Goal: Task Accomplishment & Management: Complete application form

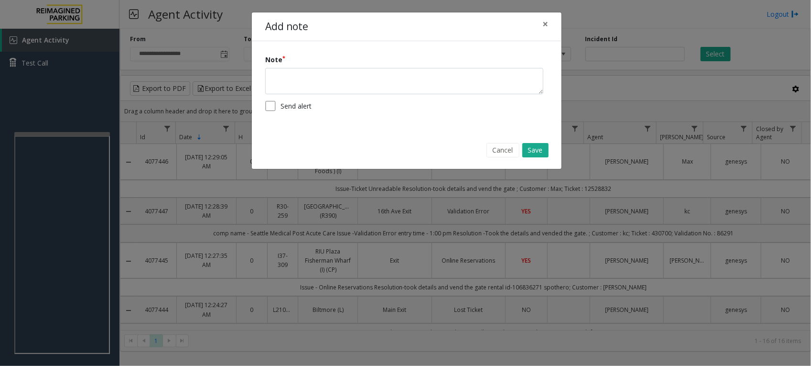
drag, startPoint x: 316, startPoint y: 202, endPoint x: 299, endPoint y: 148, distance: 56.7
click at [299, 148] on div "Cancel Save" at bounding box center [407, 150] width 296 height 24
click at [503, 149] on button "Cancel" at bounding box center [503, 150] width 33 height 14
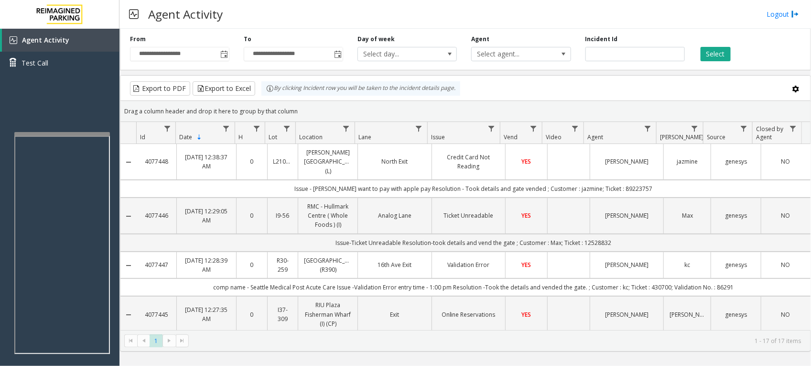
click at [523, 86] on div "Export to PDF Export to Excel By clicking Incident row you will be taken to the…" at bounding box center [466, 88] width 674 height 14
click at [533, 85] on div "Export to PDF Export to Excel By clicking Incident row you will be taken to the…" at bounding box center [466, 88] width 674 height 14
click at [37, 61] on span "Test Call" at bounding box center [35, 63] width 27 height 10
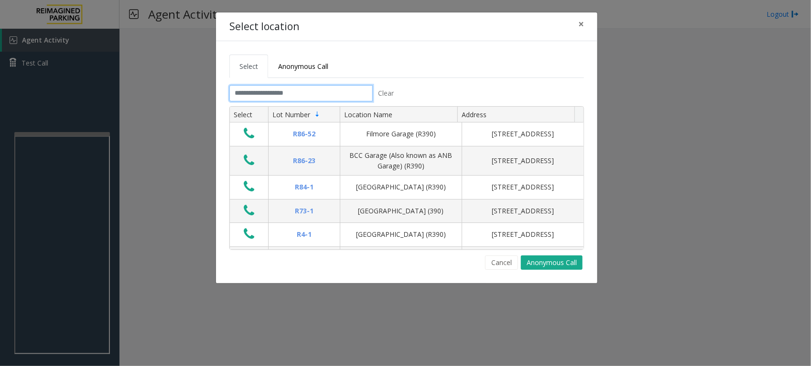
click at [321, 94] on input "text" at bounding box center [300, 93] width 143 height 16
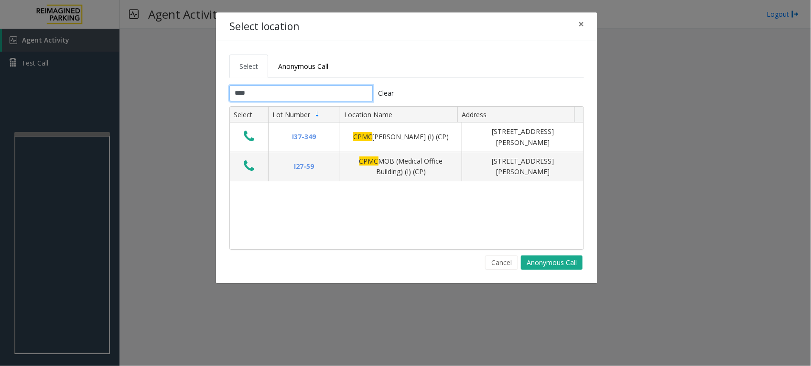
drag, startPoint x: 282, startPoint y: 96, endPoint x: 211, endPoint y: 87, distance: 71.7
click at [211, 87] on div "Select location × Select Anonymous Call **** Clear Select Lot Number Location N…" at bounding box center [405, 183] width 811 height 366
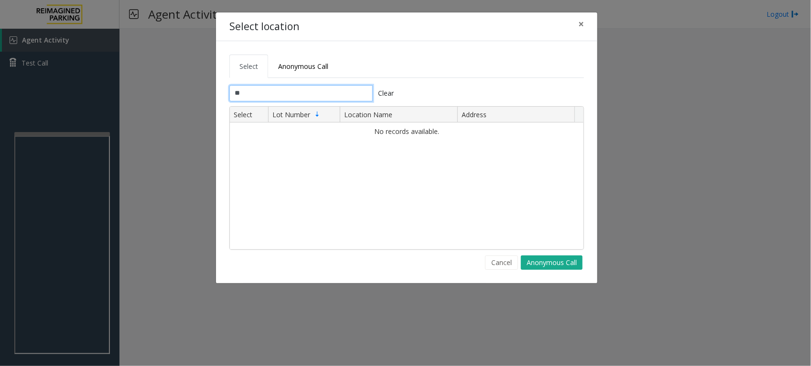
type input "*"
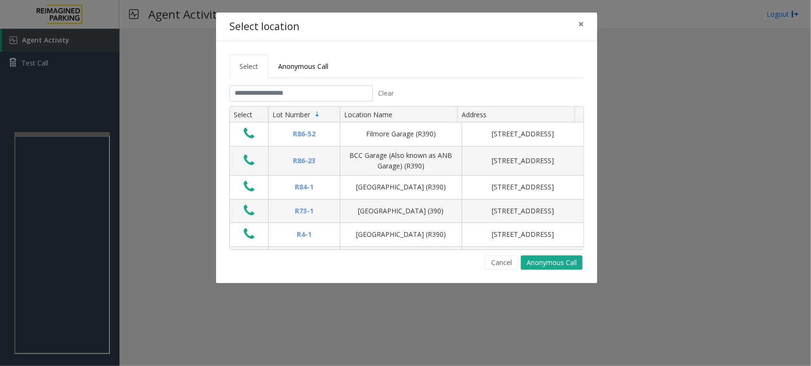
click at [462, 82] on tabset "Select Anonymous Call Clear Select Lot Number Location Name Address R86-52 Film…" at bounding box center [406, 161] width 355 height 215
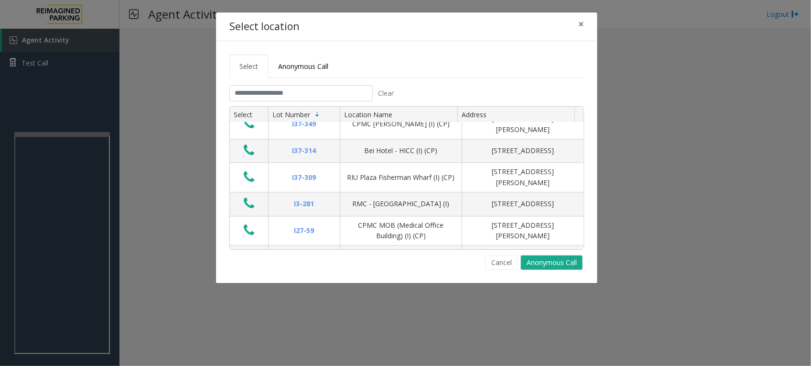
scroll to position [2575, 0]
click at [350, 94] on input "text" at bounding box center [300, 93] width 143 height 16
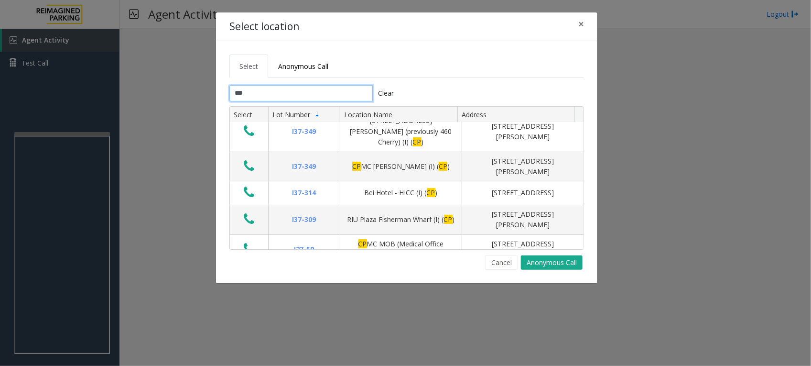
scroll to position [0, 0]
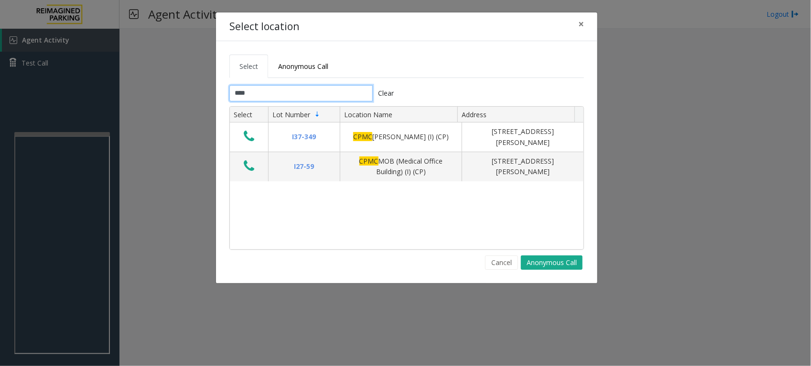
type input "****"
click at [503, 263] on button "Cancel" at bounding box center [501, 262] width 33 height 14
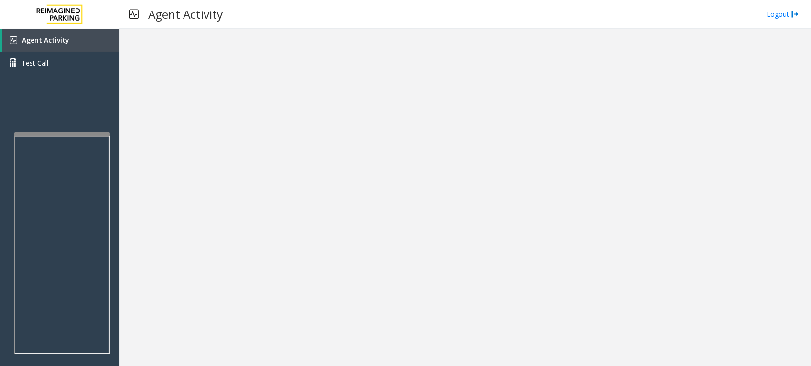
click at [436, 100] on div at bounding box center [465, 197] width 692 height 337
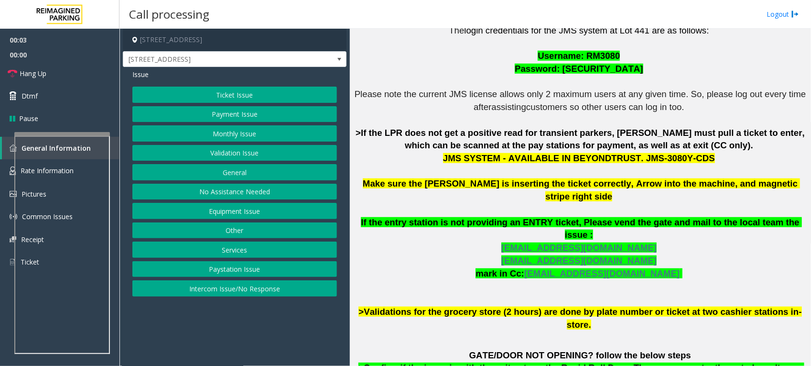
scroll to position [358, 0]
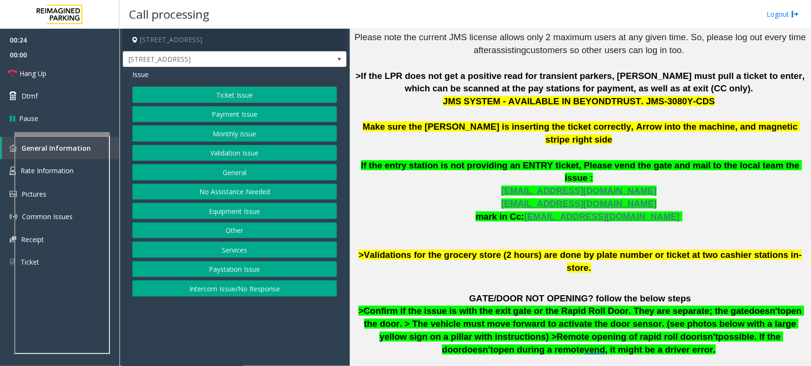
click at [679, 190] on p "The login credentials for the JMS system at Lot 441 are as follows: Username: R…" at bounding box center [580, 120] width 454 height 307
click at [268, 113] on button "Payment Issue" at bounding box center [234, 114] width 205 height 16
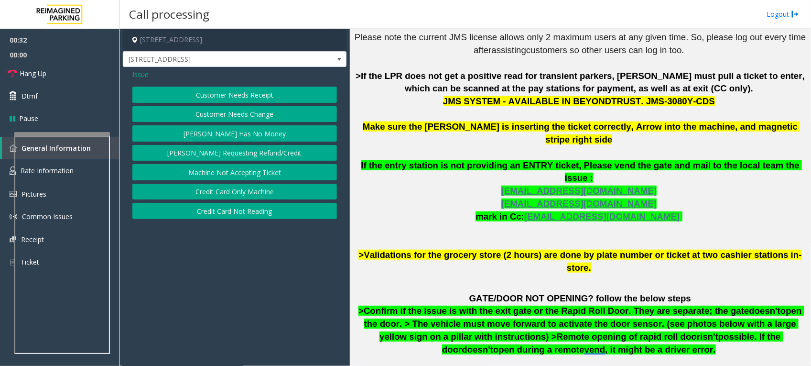
click at [643, 274] on p at bounding box center [580, 280] width 454 height 13
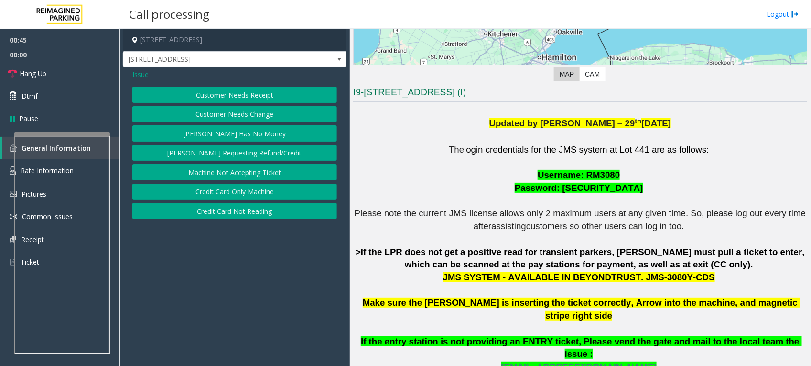
scroll to position [174, 0]
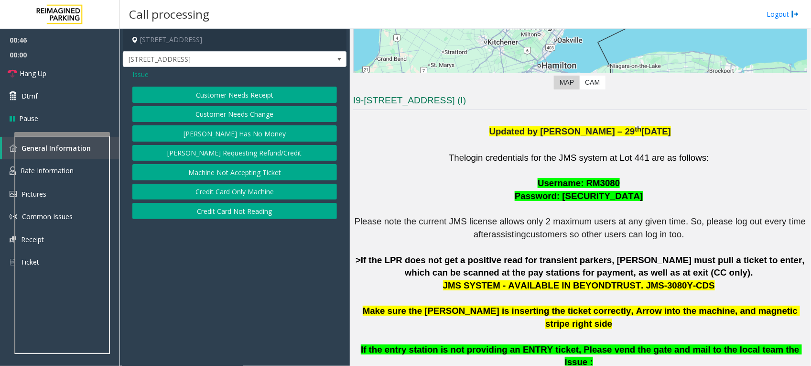
click at [747, 187] on p "The login credentials for the JMS system at Lot 441 are as follows: Username: R…" at bounding box center [580, 305] width 454 height 307
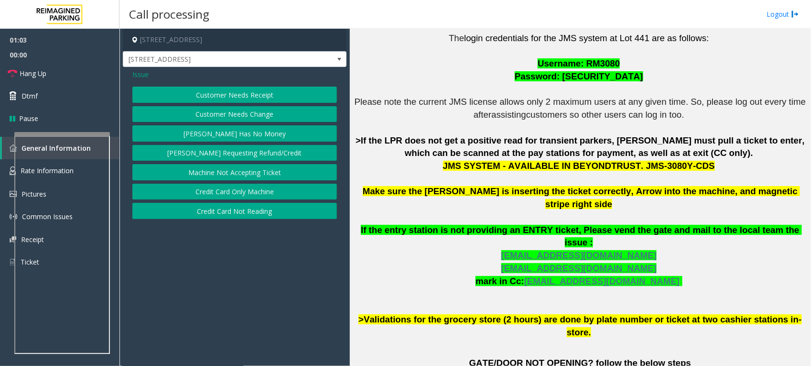
scroll to position [354, 0]
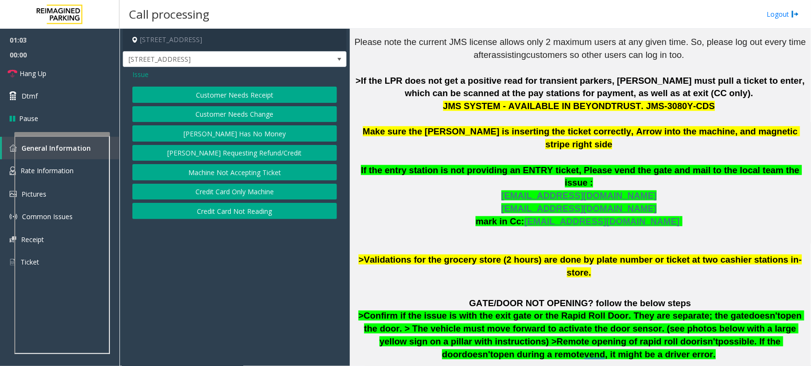
click at [720, 202] on p "The login credentials for the JMS system at Lot 441 are as follows: Username: R…" at bounding box center [580, 125] width 454 height 307
click at [687, 217] on p "The login credentials for the JMS system at Lot 441 are as follows: Username: R…" at bounding box center [580, 125] width 454 height 307
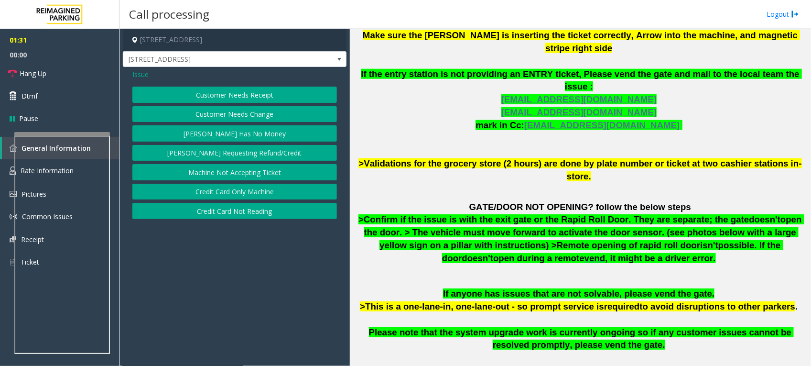
scroll to position [473, 0]
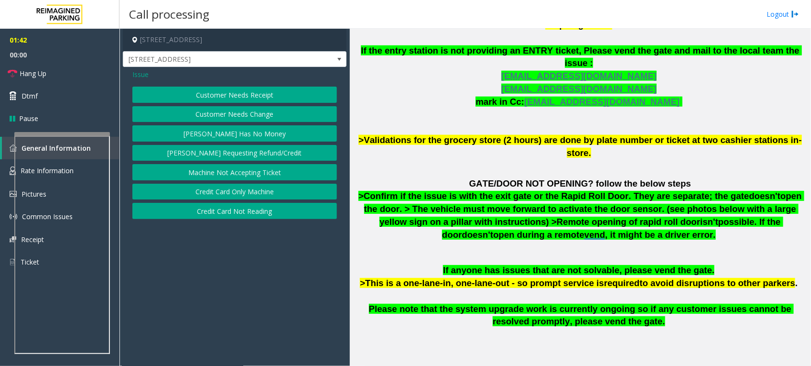
drag, startPoint x: 262, startPoint y: 209, endPoint x: 326, endPoint y: 248, distance: 75.2
click at [326, 248] on app-call-processing-form "[STREET_ADDRESS][GEOGRAPHIC_DATA][STREET_ADDRESS] Issue Customer Needs Receipt …" at bounding box center [234, 197] width 230 height 337
click at [267, 191] on button "Credit Card Only Machine" at bounding box center [234, 192] width 205 height 16
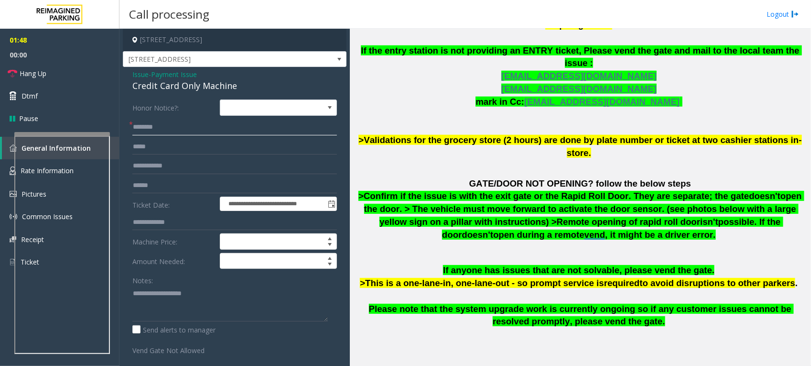
click at [177, 129] on input "text" at bounding box center [234, 127] width 205 height 16
type input "*********"
click at [208, 185] on input "text" at bounding box center [234, 185] width 205 height 16
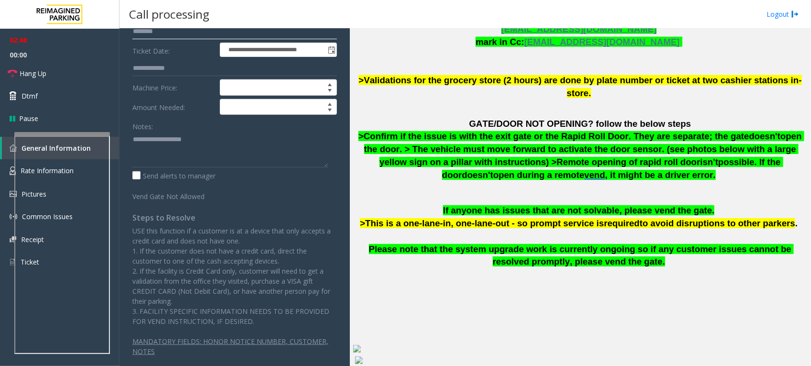
scroll to position [165, 0]
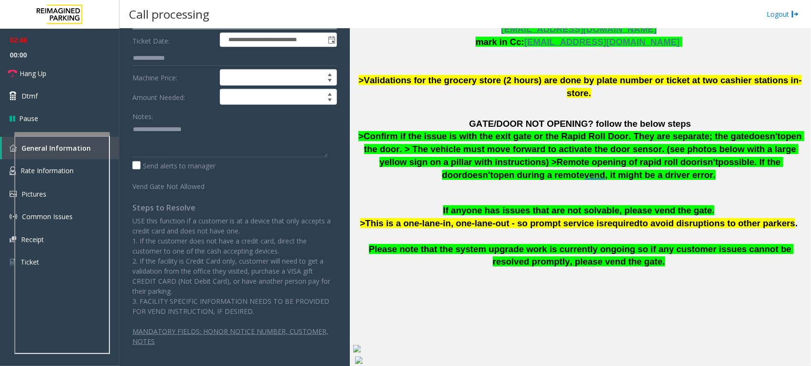
type input "********"
click at [177, 235] on p "USE this function if a customer is at a device that only accepts a credit card …" at bounding box center [234, 266] width 205 height 100
click at [180, 146] on textarea at bounding box center [229, 139] width 195 height 36
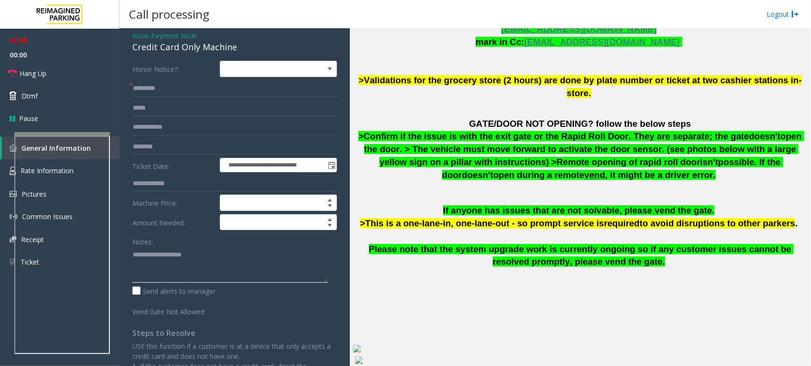
scroll to position [0, 0]
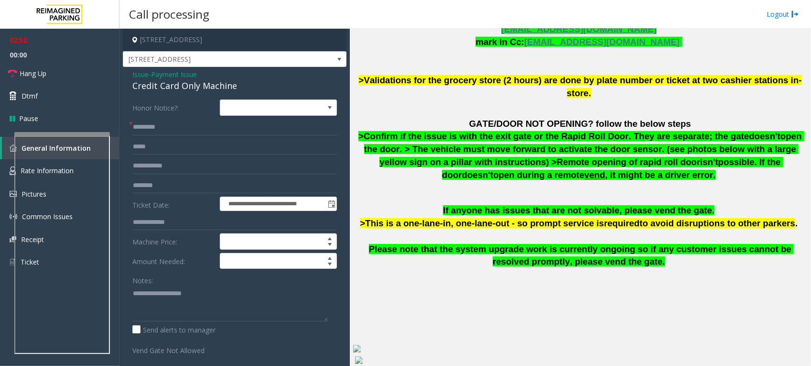
click at [162, 75] on span "Payment Issue" at bounding box center [174, 74] width 46 height 10
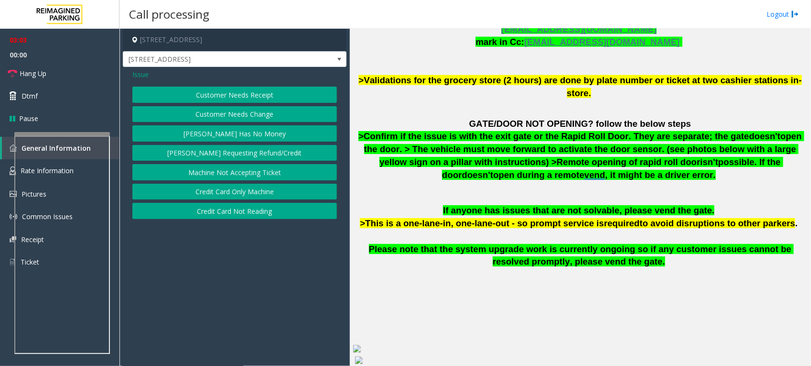
click at [244, 192] on button "Credit Card Only Machine" at bounding box center [234, 192] width 205 height 16
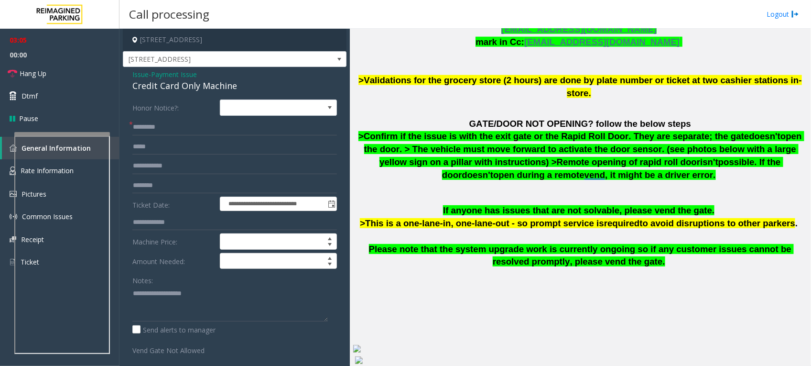
click at [210, 175] on form "**********" at bounding box center [234, 227] width 205 height 256
click at [216, 187] on input "********" at bounding box center [234, 185] width 205 height 16
click at [195, 165] on input "text" at bounding box center [234, 166] width 205 height 16
click at [194, 148] on input "text" at bounding box center [234, 147] width 205 height 16
click at [197, 126] on input "*********" at bounding box center [234, 127] width 205 height 16
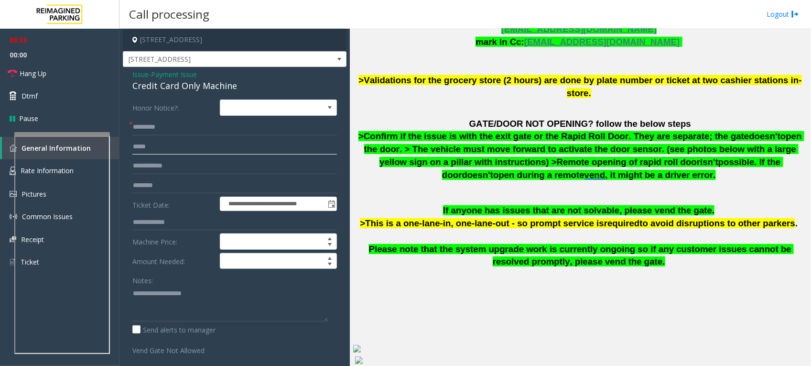
click at [197, 146] on input "text" at bounding box center [234, 147] width 205 height 16
click at [194, 166] on input "text" at bounding box center [234, 166] width 205 height 16
click at [180, 144] on input "text" at bounding box center [234, 147] width 205 height 16
click at [184, 130] on input "*********" at bounding box center [234, 127] width 205 height 16
click at [68, 74] on link "Hang Up" at bounding box center [59, 73] width 119 height 22
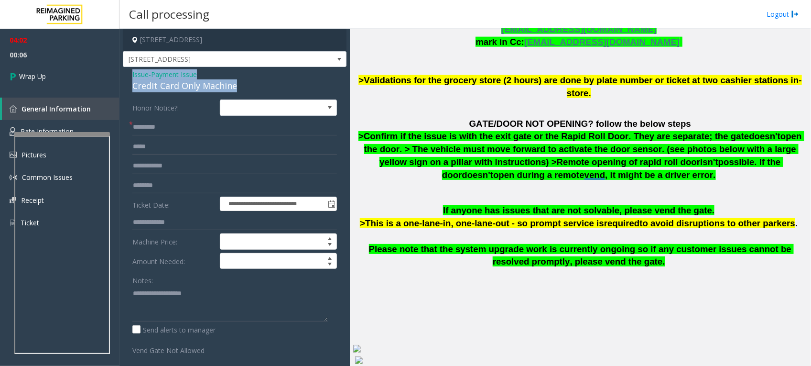
drag, startPoint x: 239, startPoint y: 85, endPoint x: 136, endPoint y: 67, distance: 104.2
click at [136, 67] on div "**********" at bounding box center [235, 298] width 224 height 463
copy div "Issue - Payment Issue Credit Card Only Machine"
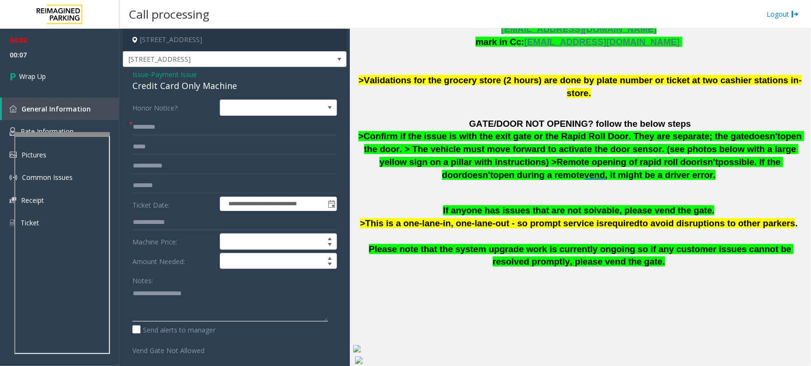
click at [186, 295] on textarea at bounding box center [229, 303] width 195 height 36
paste textarea "**********"
click at [226, 298] on textarea at bounding box center [229, 303] width 195 height 36
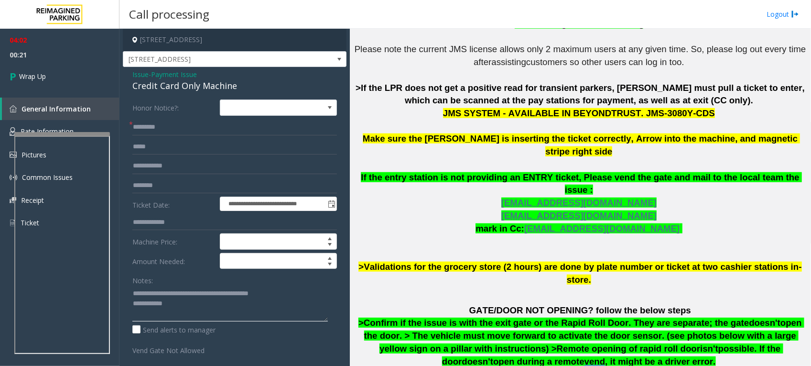
scroll to position [358, 0]
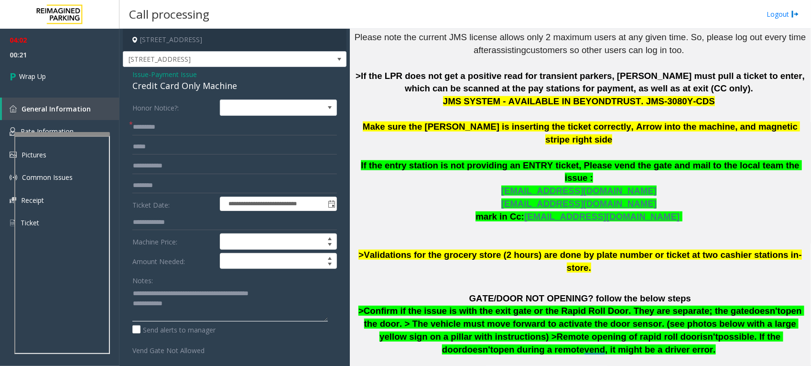
click at [213, 300] on textarea at bounding box center [229, 303] width 195 height 36
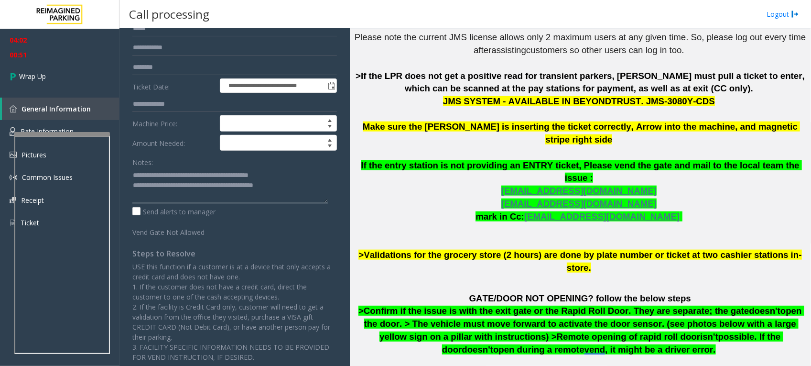
scroll to position [119, 0]
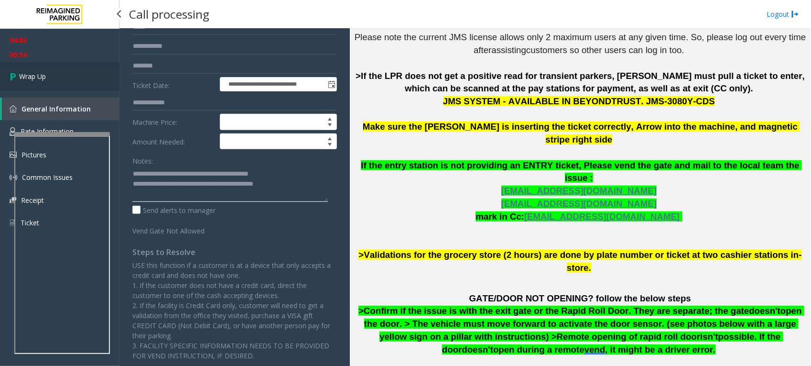
type textarea "**********"
click at [34, 75] on span "Wrap Up" at bounding box center [32, 76] width 27 height 10
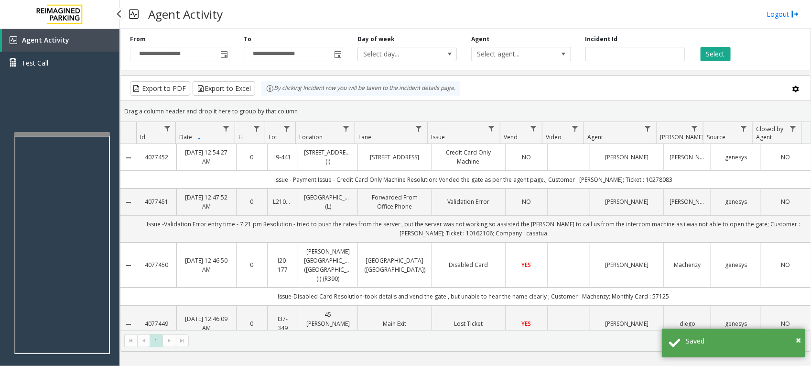
click at [89, 87] on div "Agent Activity Test Call" at bounding box center [59, 212] width 119 height 366
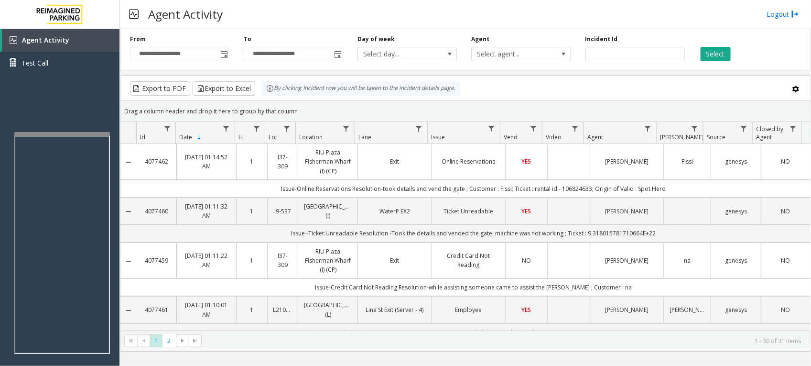
click at [771, 55] on div "Select" at bounding box center [749, 48] width 114 height 26
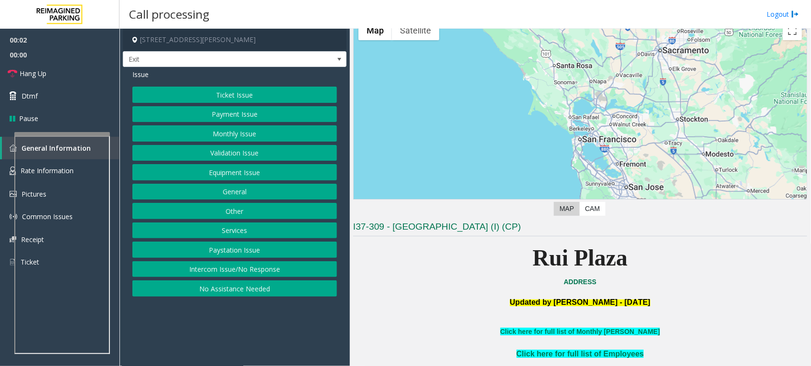
scroll to position [239, 0]
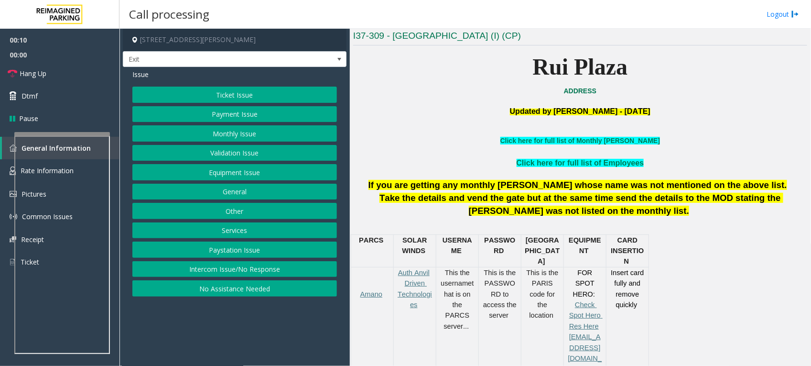
click at [282, 130] on button "Monthly Issue" at bounding box center [234, 133] width 205 height 16
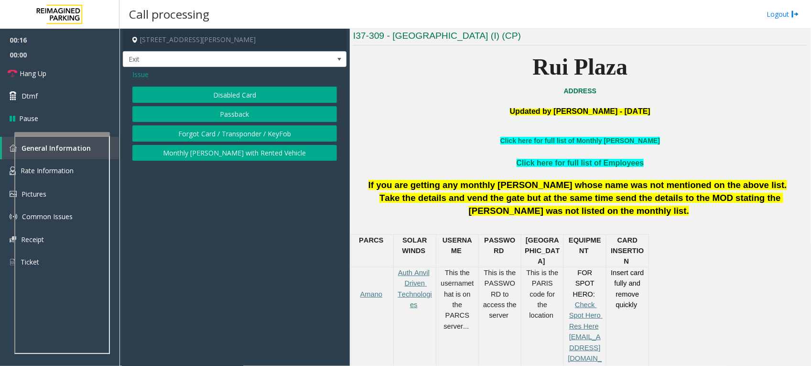
click at [144, 75] on span "Issue" at bounding box center [140, 74] width 16 height 10
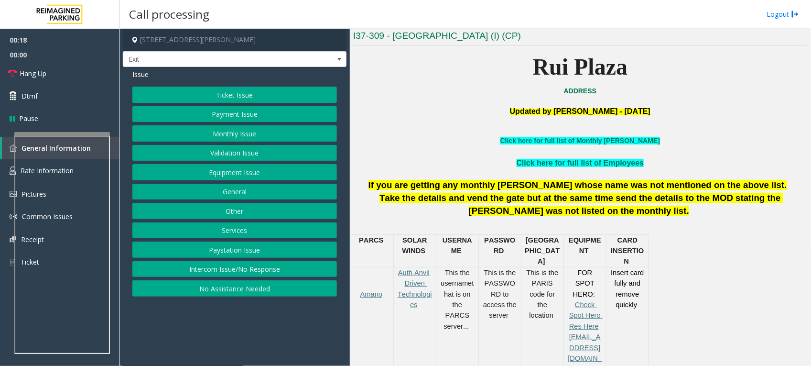
click at [256, 230] on button "Services" at bounding box center [234, 230] width 205 height 16
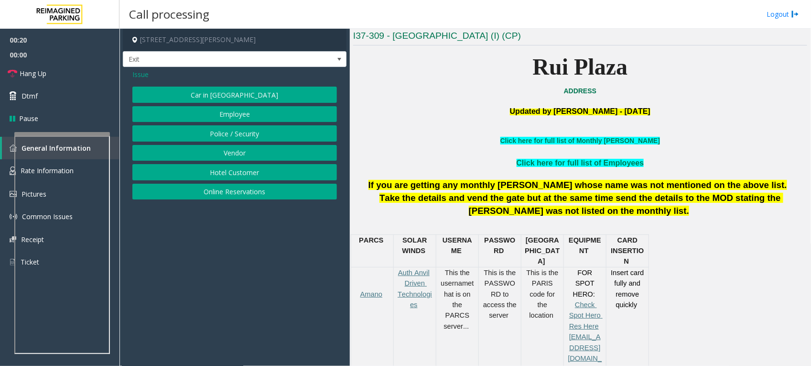
click at [247, 191] on button "Online Reservations" at bounding box center [234, 192] width 205 height 16
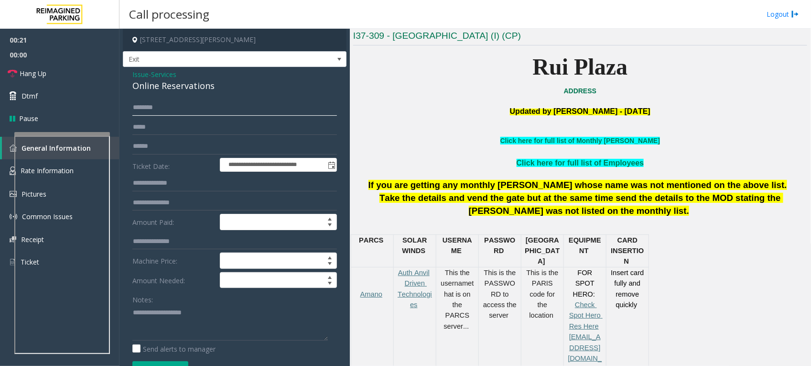
click at [186, 110] on input "text" at bounding box center [234, 107] width 205 height 16
click at [175, 315] on textarea at bounding box center [229, 322] width 195 height 36
type textarea "**********"
click at [163, 106] on input "text" at bounding box center [234, 107] width 205 height 16
type input "*"
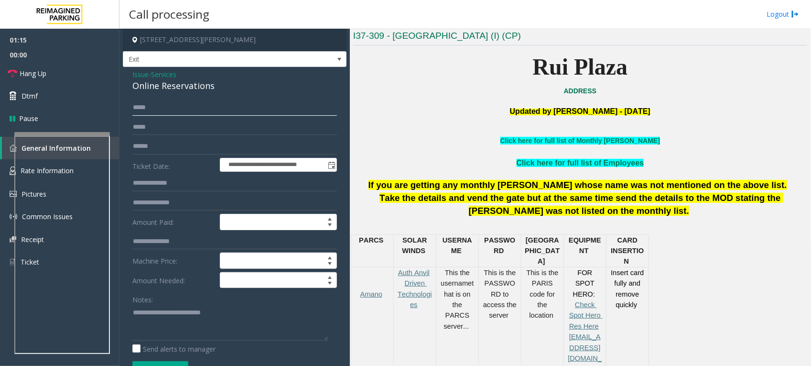
type input "*****"
click at [175, 305] on textarea at bounding box center [229, 322] width 195 height 36
click at [242, 315] on textarea at bounding box center [229, 322] width 195 height 36
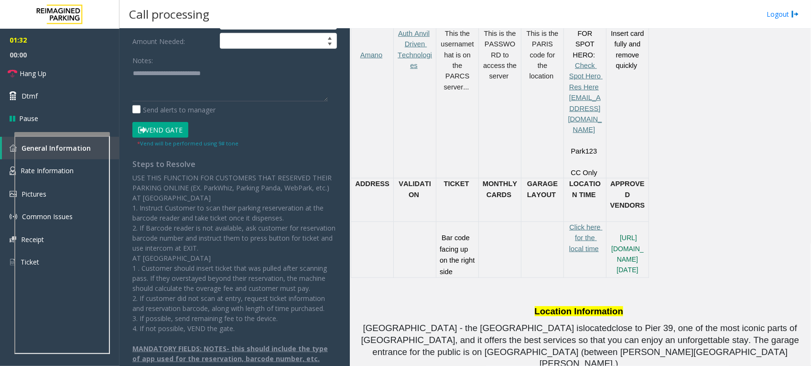
click at [146, 130] on button "Vend Gate" at bounding box center [160, 130] width 56 height 16
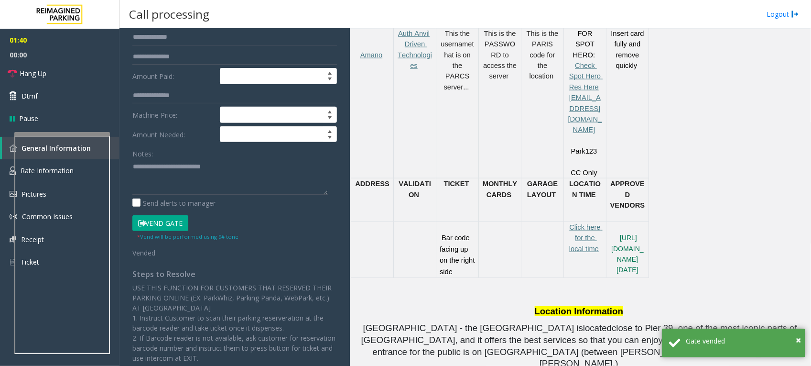
scroll to position [119, 0]
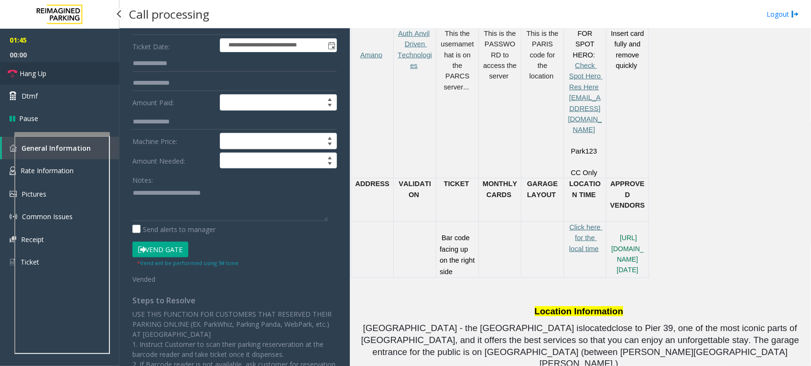
click at [27, 70] on span "Hang Up" at bounding box center [33, 73] width 27 height 10
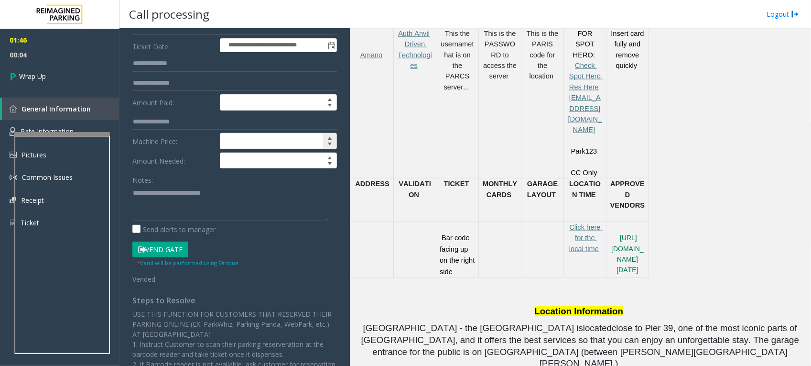
scroll to position [0, 0]
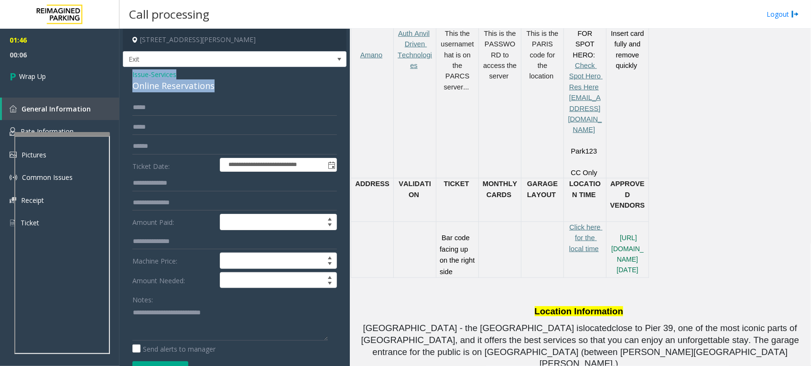
drag, startPoint x: 217, startPoint y: 82, endPoint x: 128, endPoint y: 73, distance: 89.9
click at [128, 73] on div "**********" at bounding box center [235, 352] width 224 height 571
copy div "Issue - Services Online Reservations"
click at [169, 322] on textarea at bounding box center [229, 322] width 195 height 36
click at [176, 314] on textarea at bounding box center [229, 322] width 195 height 36
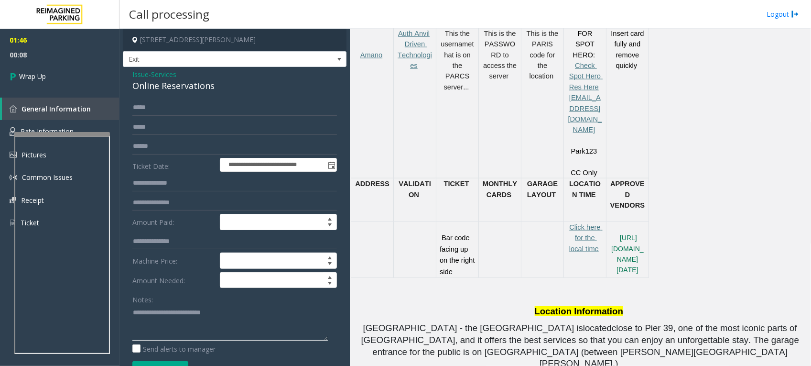
click at [278, 312] on textarea at bounding box center [229, 322] width 195 height 36
paste textarea "**********"
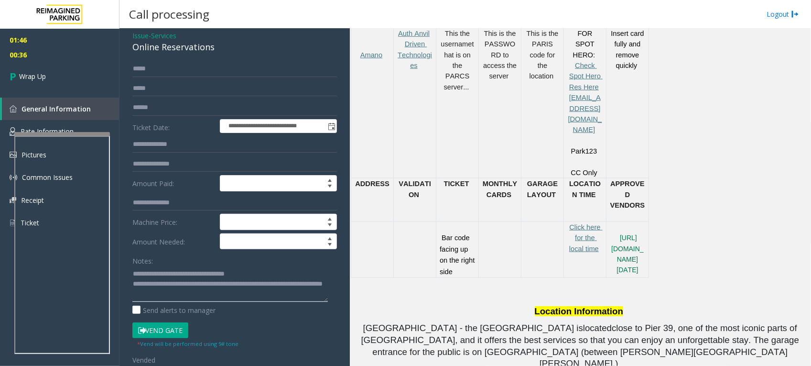
scroll to position [60, 0]
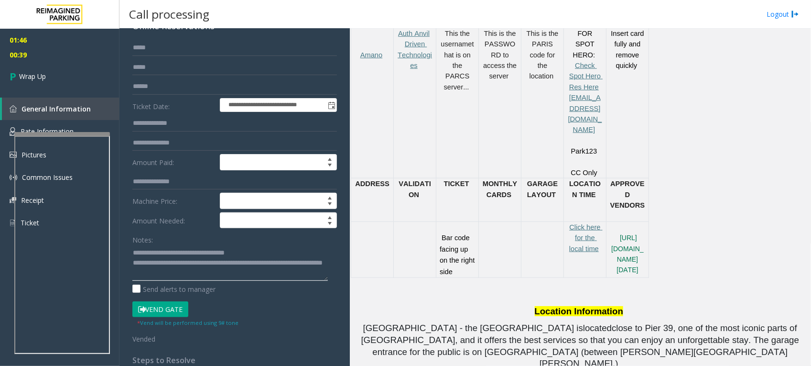
click at [211, 273] on textarea at bounding box center [229, 263] width 195 height 36
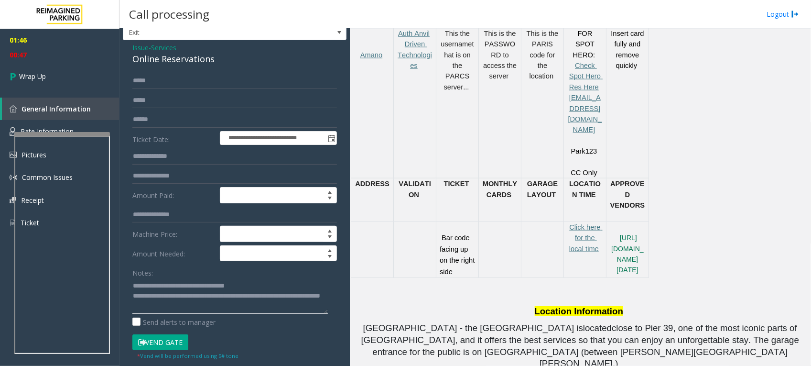
scroll to position [0, 0]
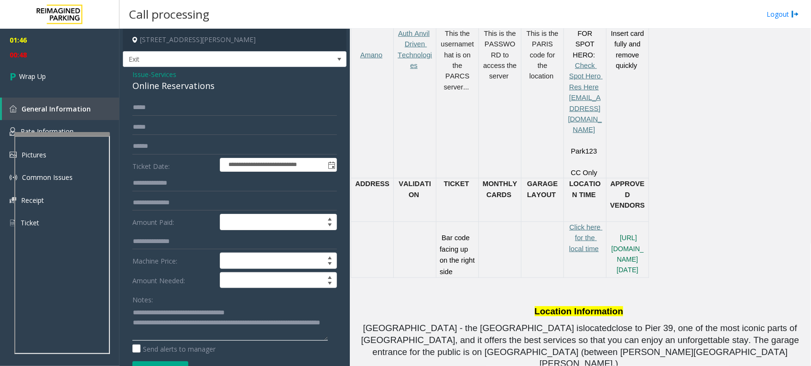
type textarea "**********"
click at [236, 94] on div "**********" at bounding box center [235, 352] width 224 height 571
click at [199, 104] on input "*****" at bounding box center [234, 107] width 205 height 16
click at [31, 75] on span "Wrap Up" at bounding box center [32, 76] width 27 height 10
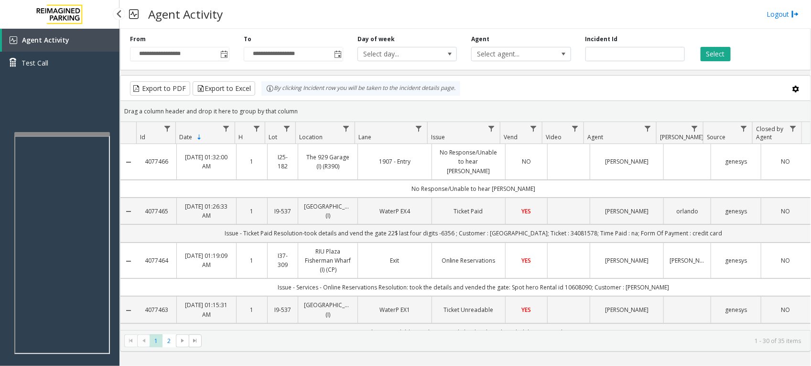
click at [80, 85] on div "Agent Activity Test Call" at bounding box center [59, 212] width 119 height 366
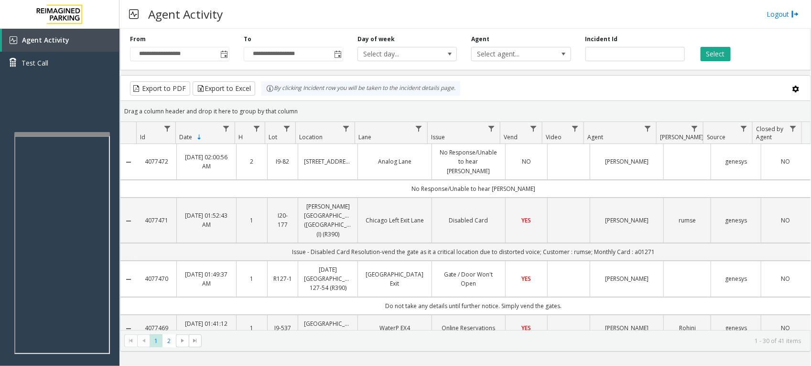
click at [292, 22] on div "Agent Activity Logout" at bounding box center [465, 14] width 692 height 29
